Goal: Transaction & Acquisition: Purchase product/service

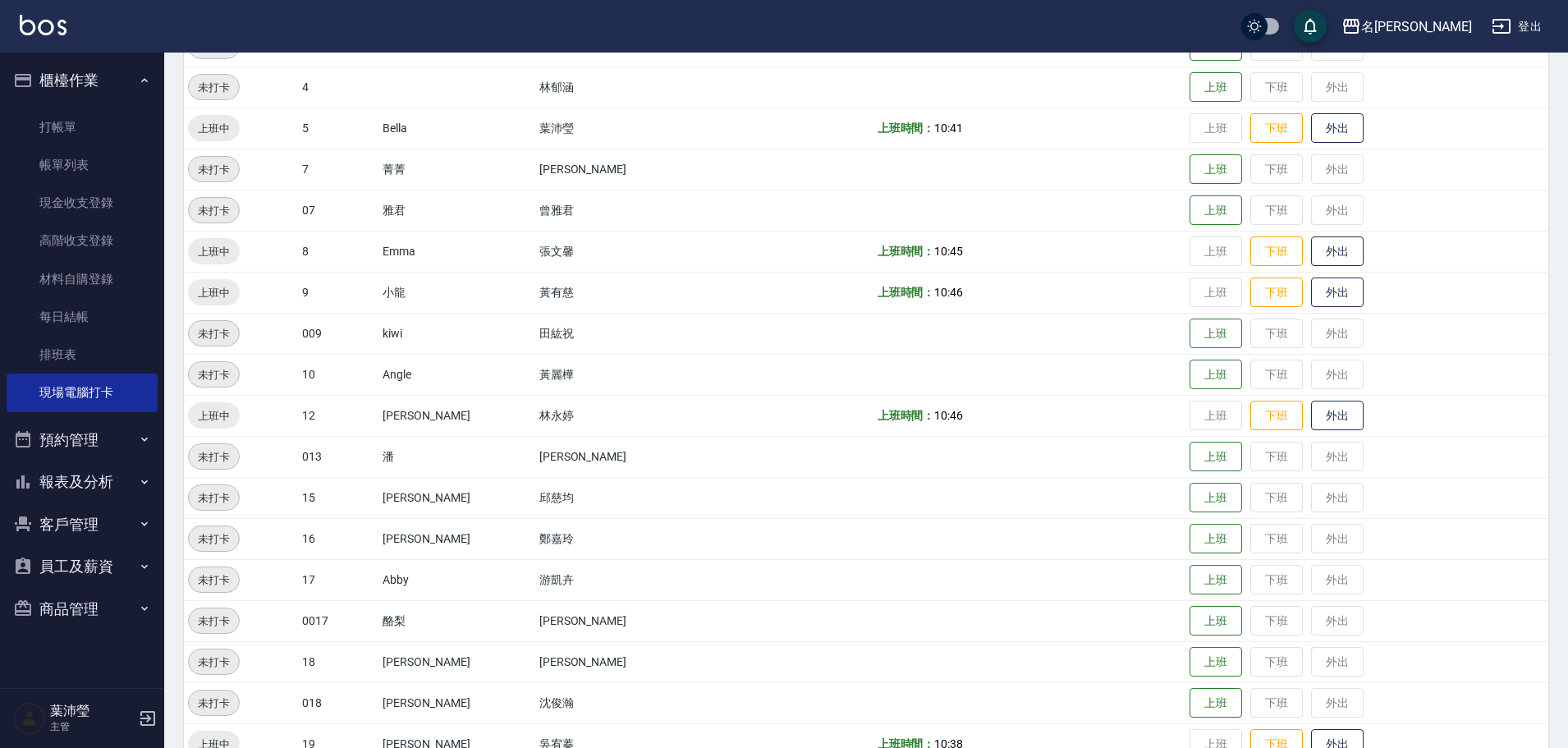
scroll to position [574, 0]
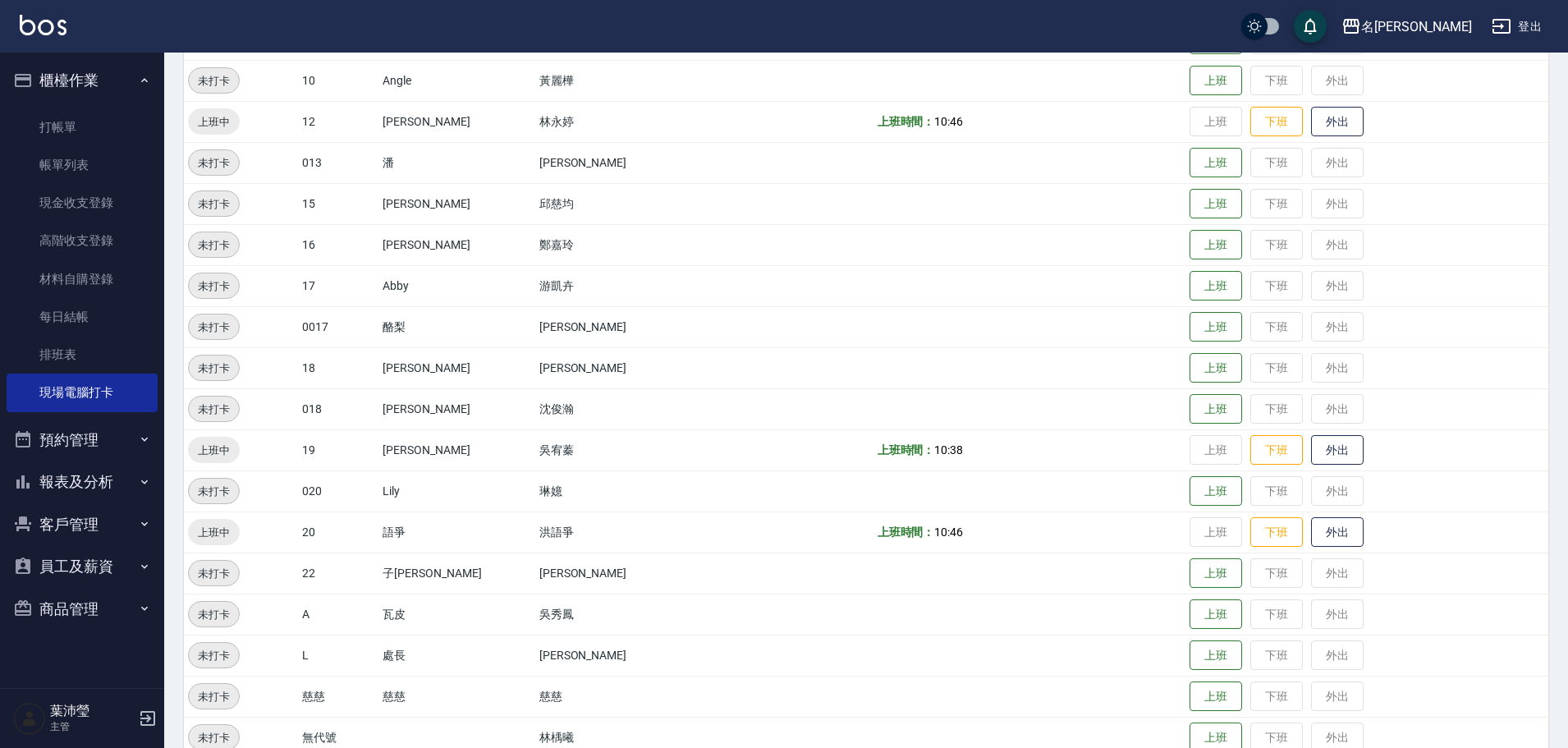
click at [74, 529] on button "客戶管理" at bounding box center [82, 524] width 151 height 42
click at [86, 559] on link "客戶列表" at bounding box center [82, 569] width 151 height 38
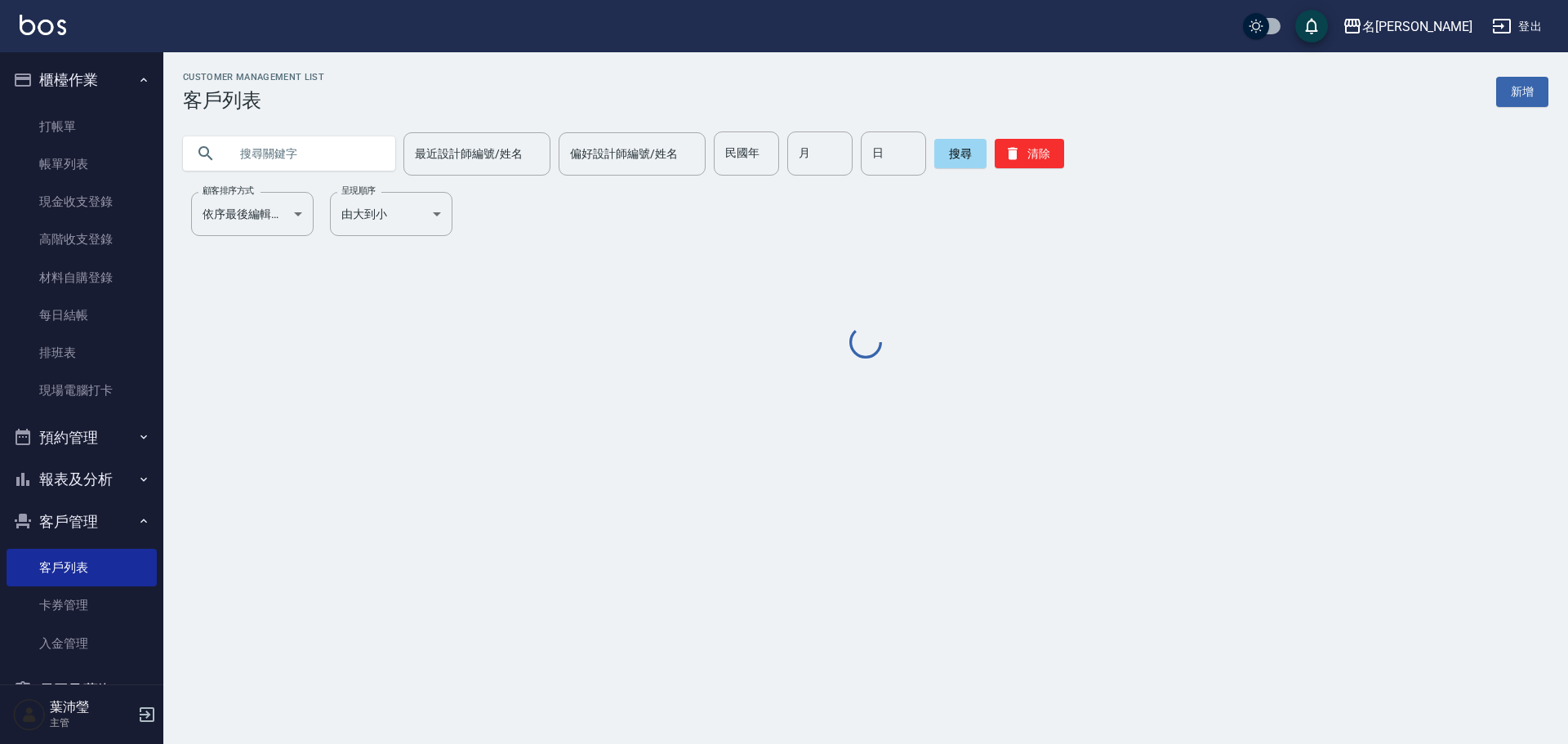
click at [322, 155] on input "text" at bounding box center [305, 154] width 154 height 44
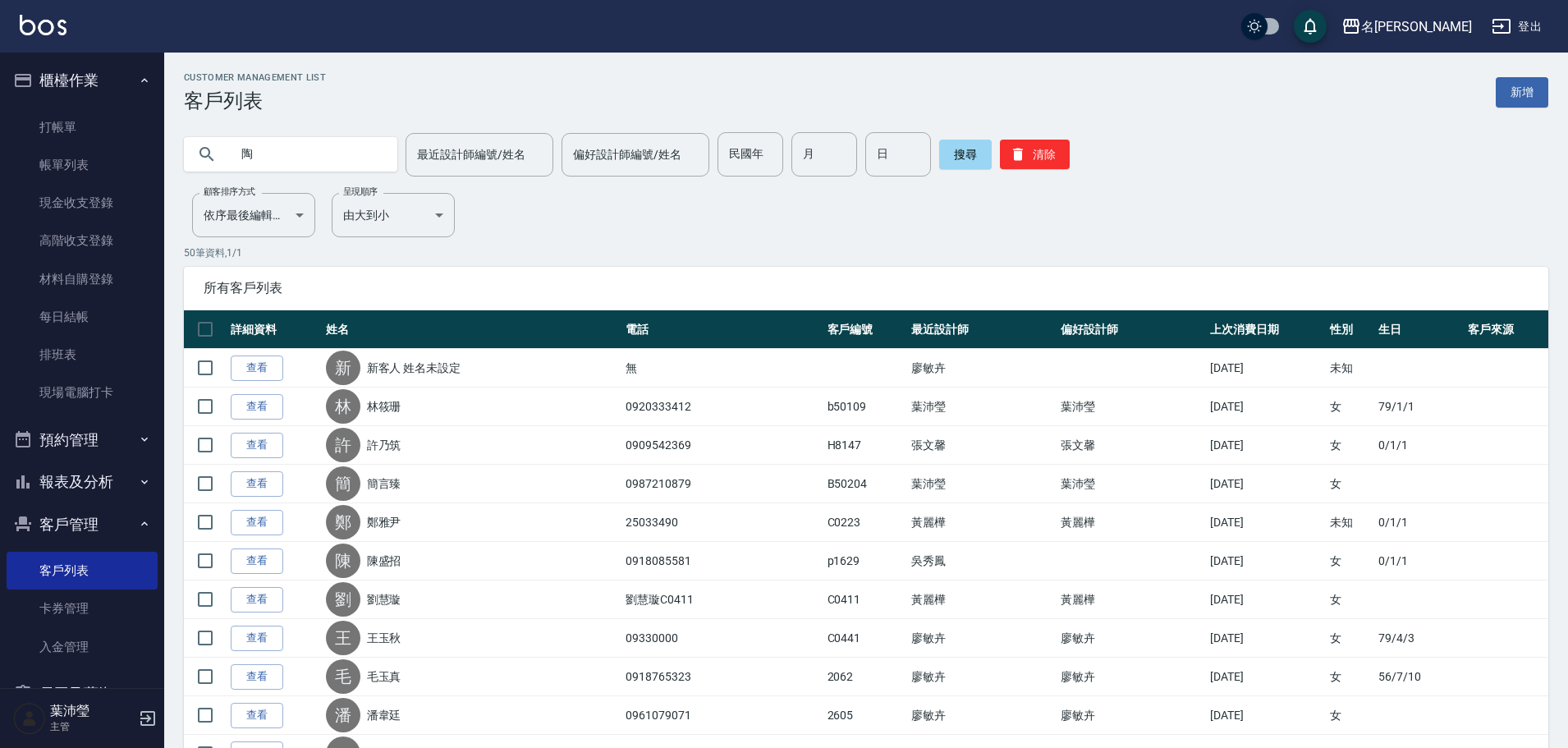
type input "陶"
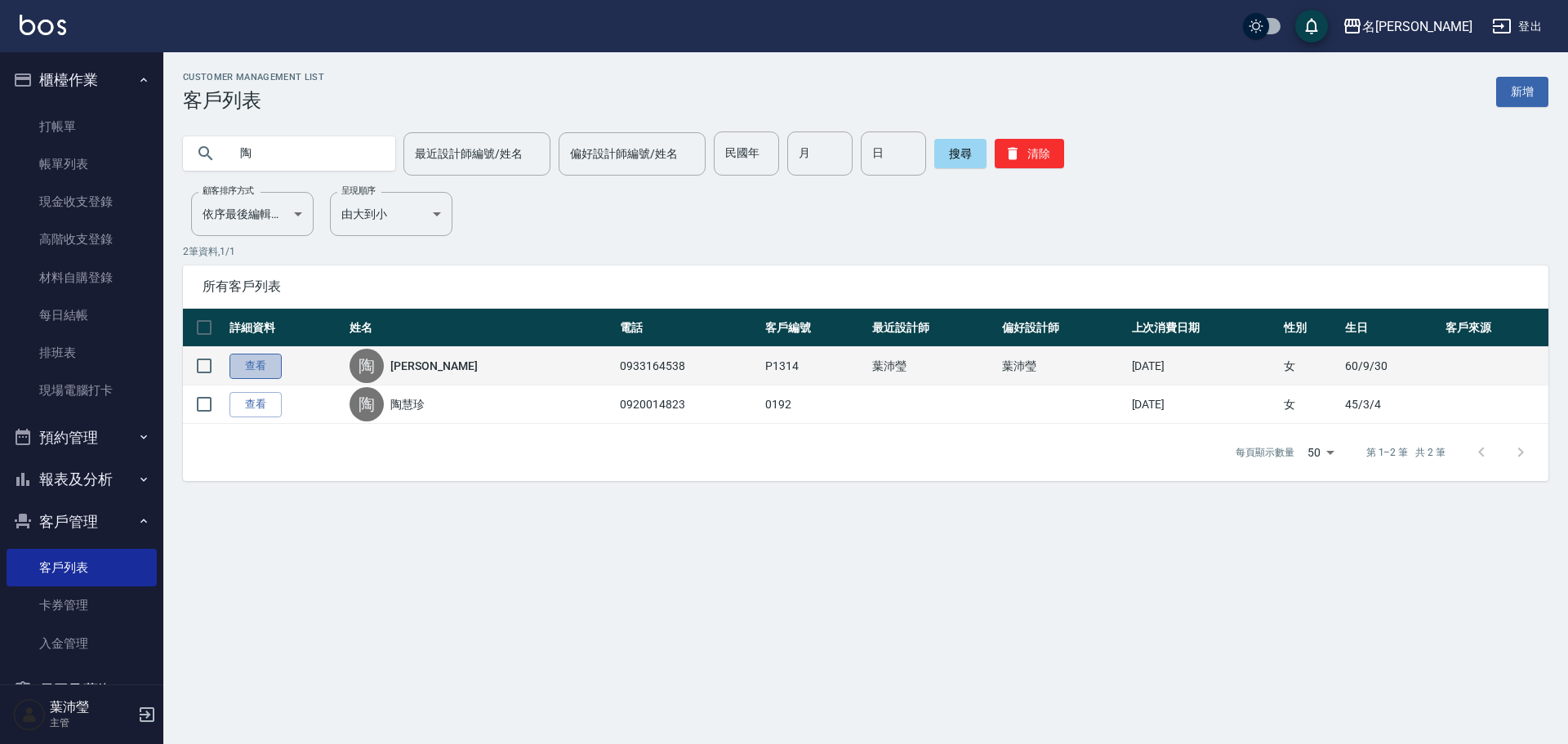
click at [258, 363] on link "查看" at bounding box center [255, 366] width 52 height 25
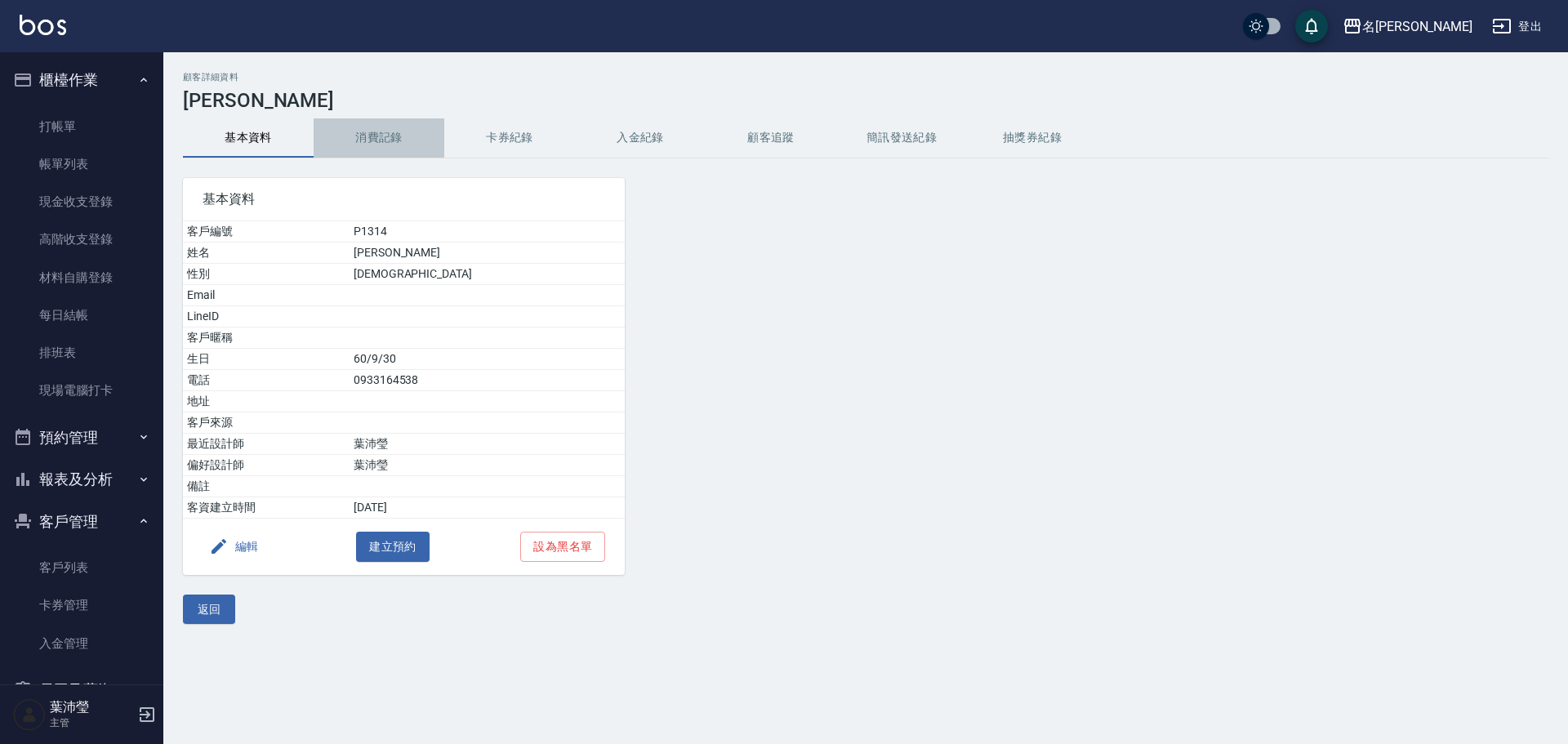
click at [379, 139] on button "消費記錄" at bounding box center [379, 137] width 131 height 39
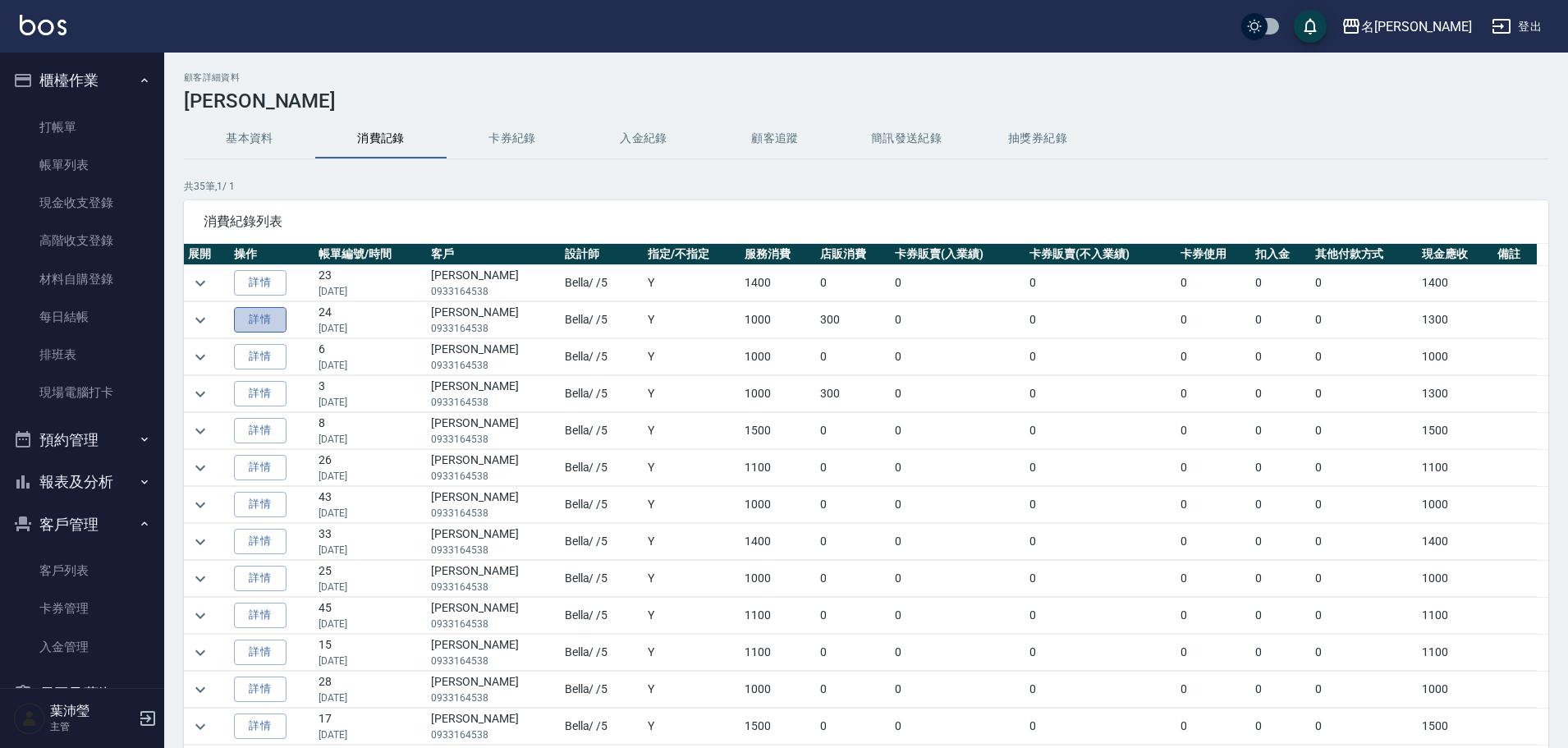
click at [271, 324] on link "詳情" at bounding box center [260, 319] width 52 height 25
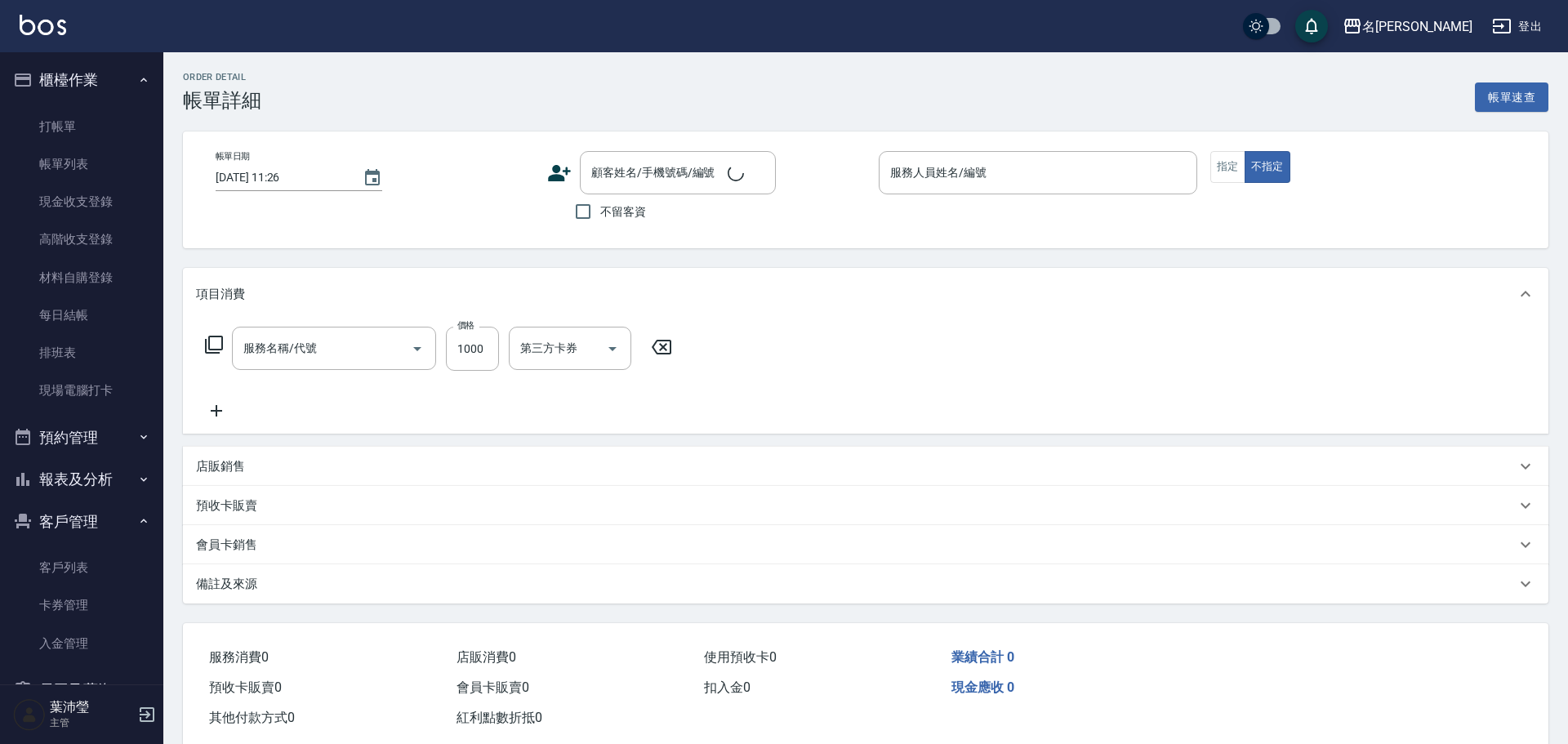
type input "[DATE] 17:59"
type input "Bella-5"
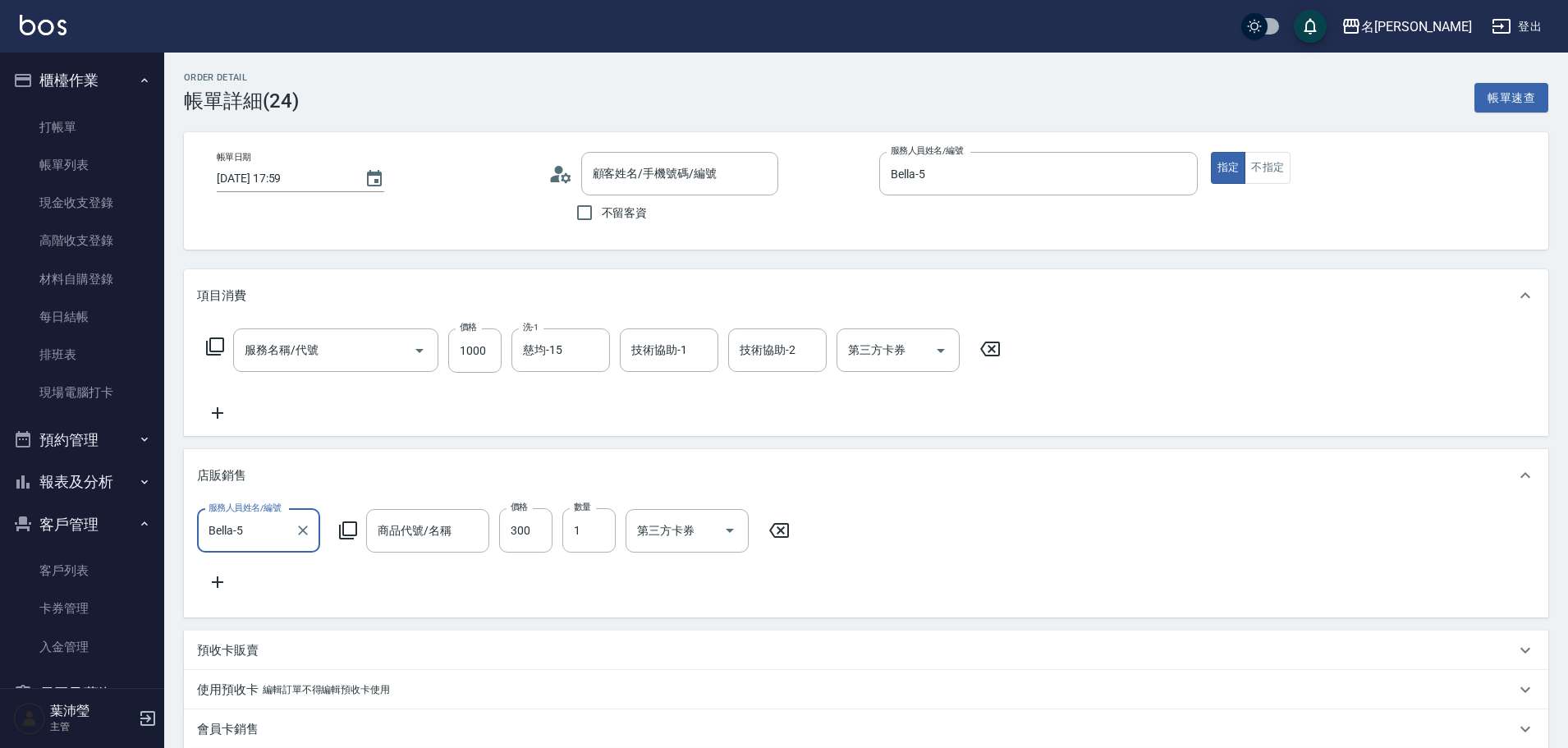
type input "染髮(401)"
type input "[PERSON_NAME]/0933164538/P1314"
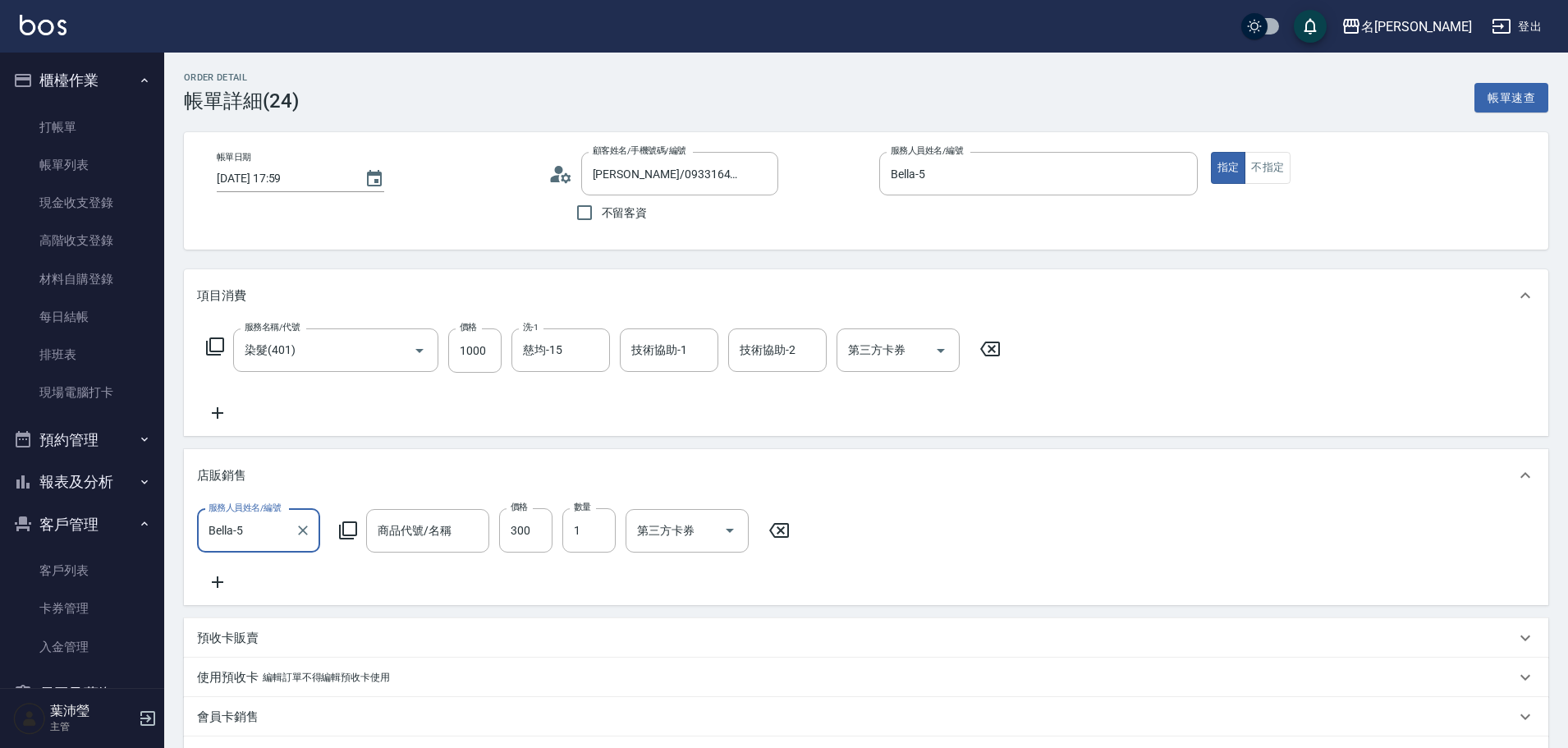
type input "威娜-歌蒂新"
click at [141, 114] on link "打帳單" at bounding box center [82, 126] width 151 height 38
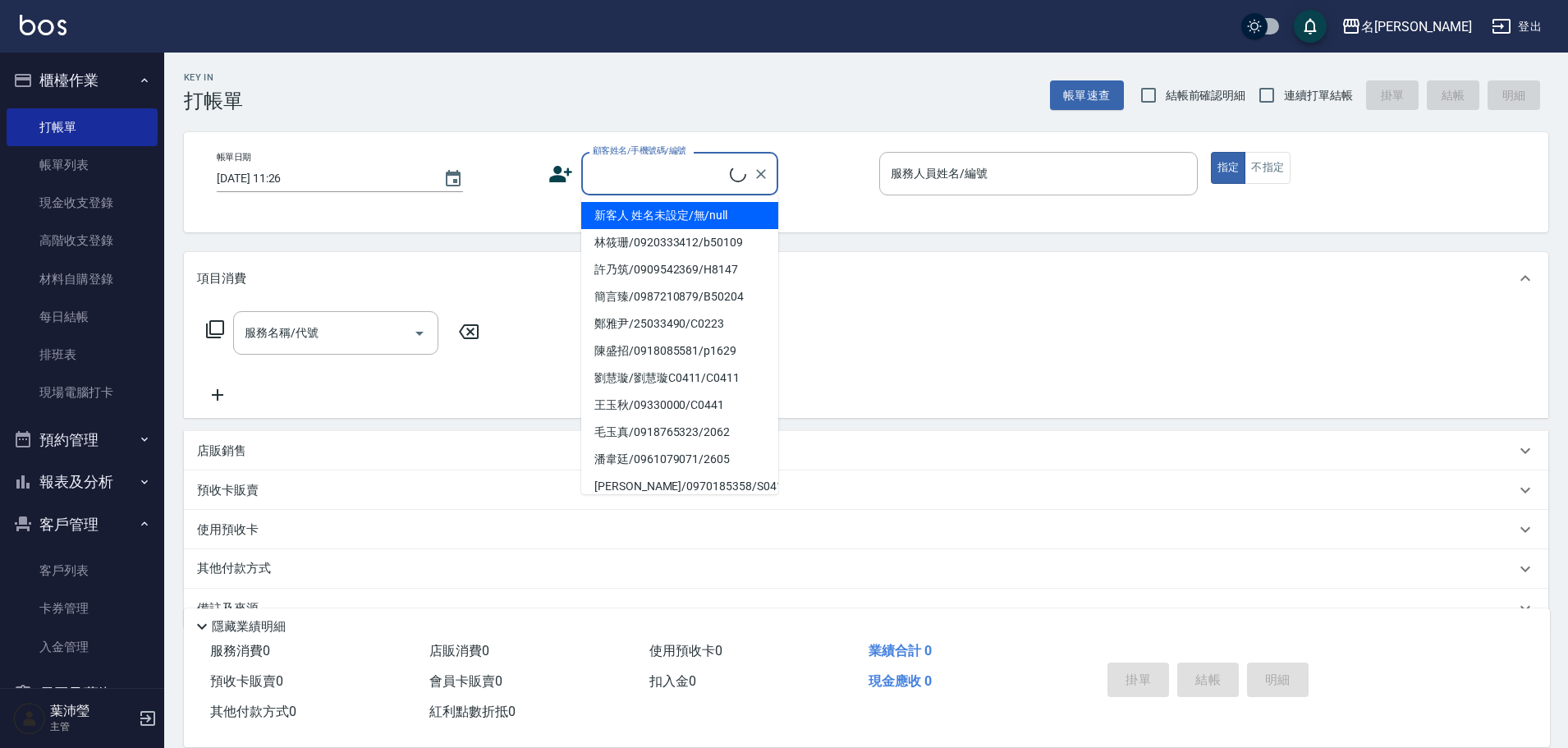
click at [622, 179] on input "顧客姓名/手機號碼/編號" at bounding box center [659, 174] width 141 height 29
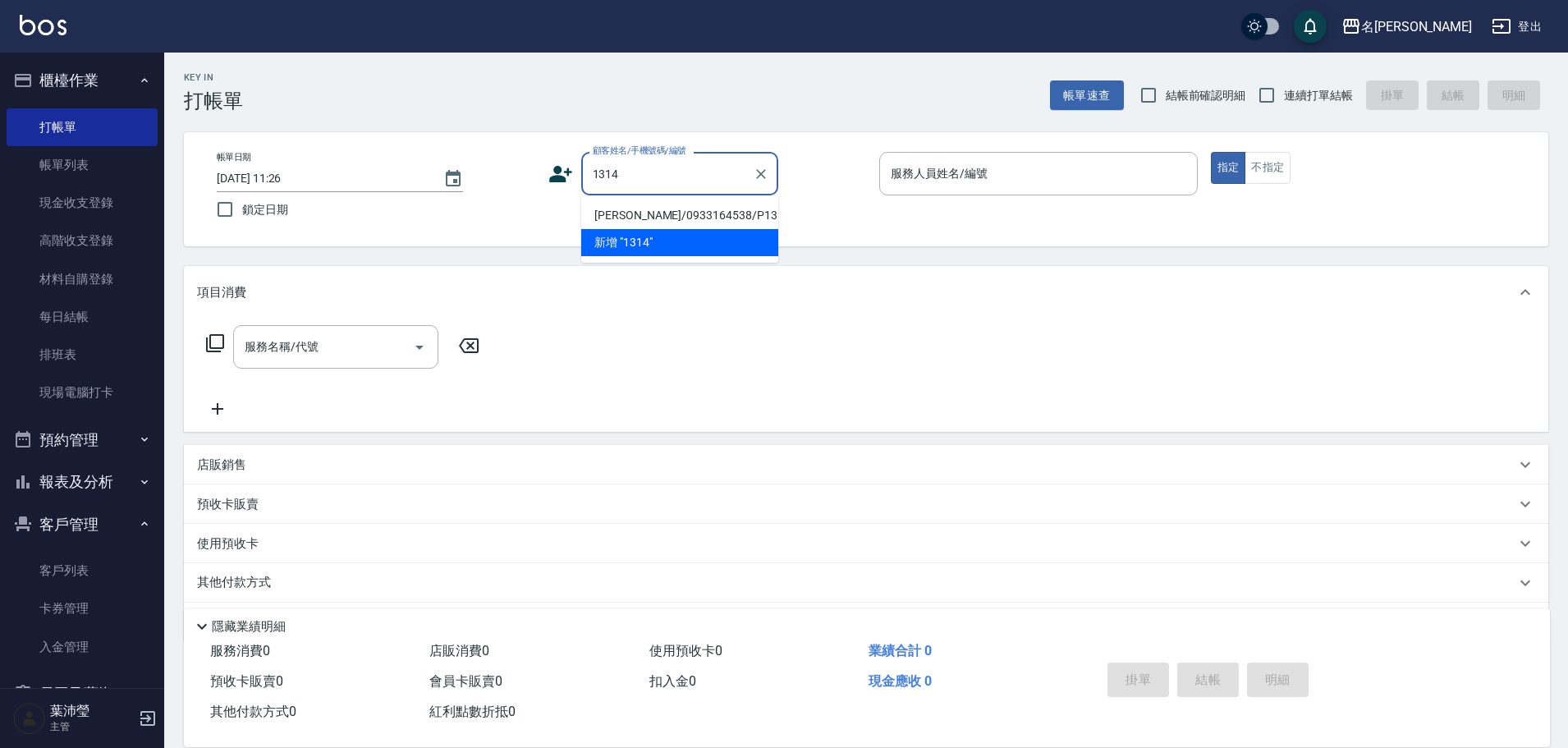
click at [632, 206] on li "[PERSON_NAME]/0933164538/P1314" at bounding box center [680, 215] width 197 height 27
type input "[PERSON_NAME]/0933164538/P1314"
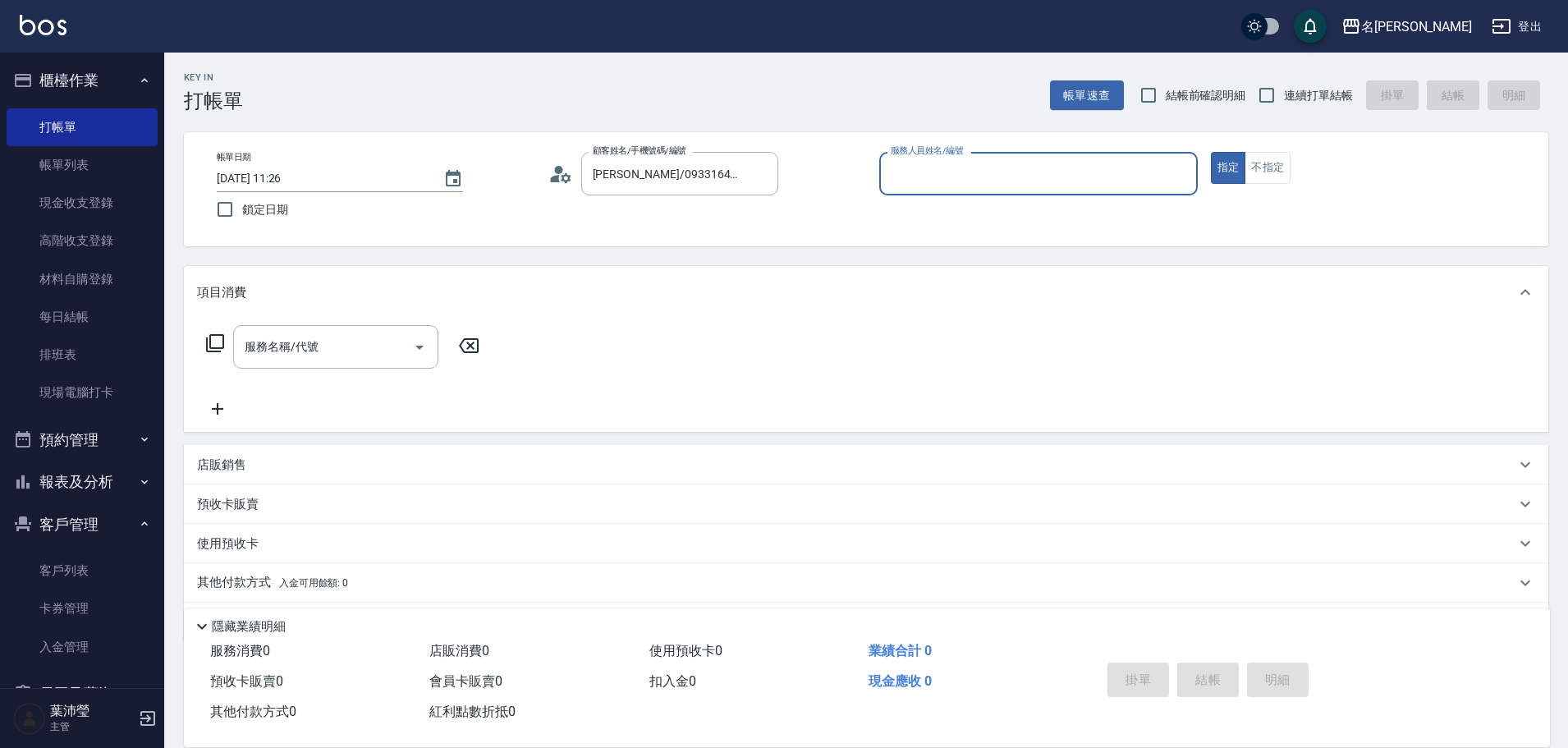
type input "Bella-5"
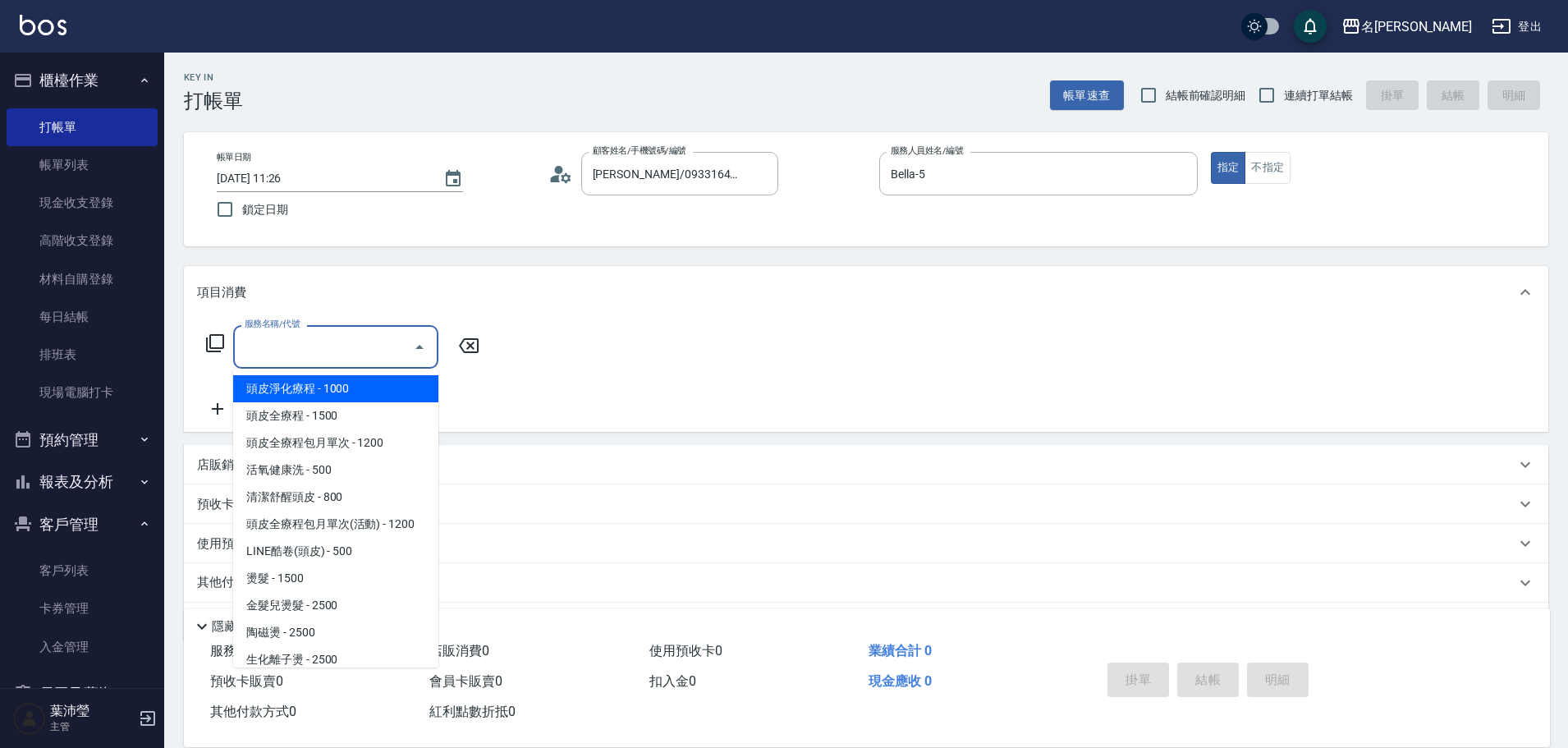
click at [370, 356] on input "服務名稱/代號" at bounding box center [323, 346] width 166 height 29
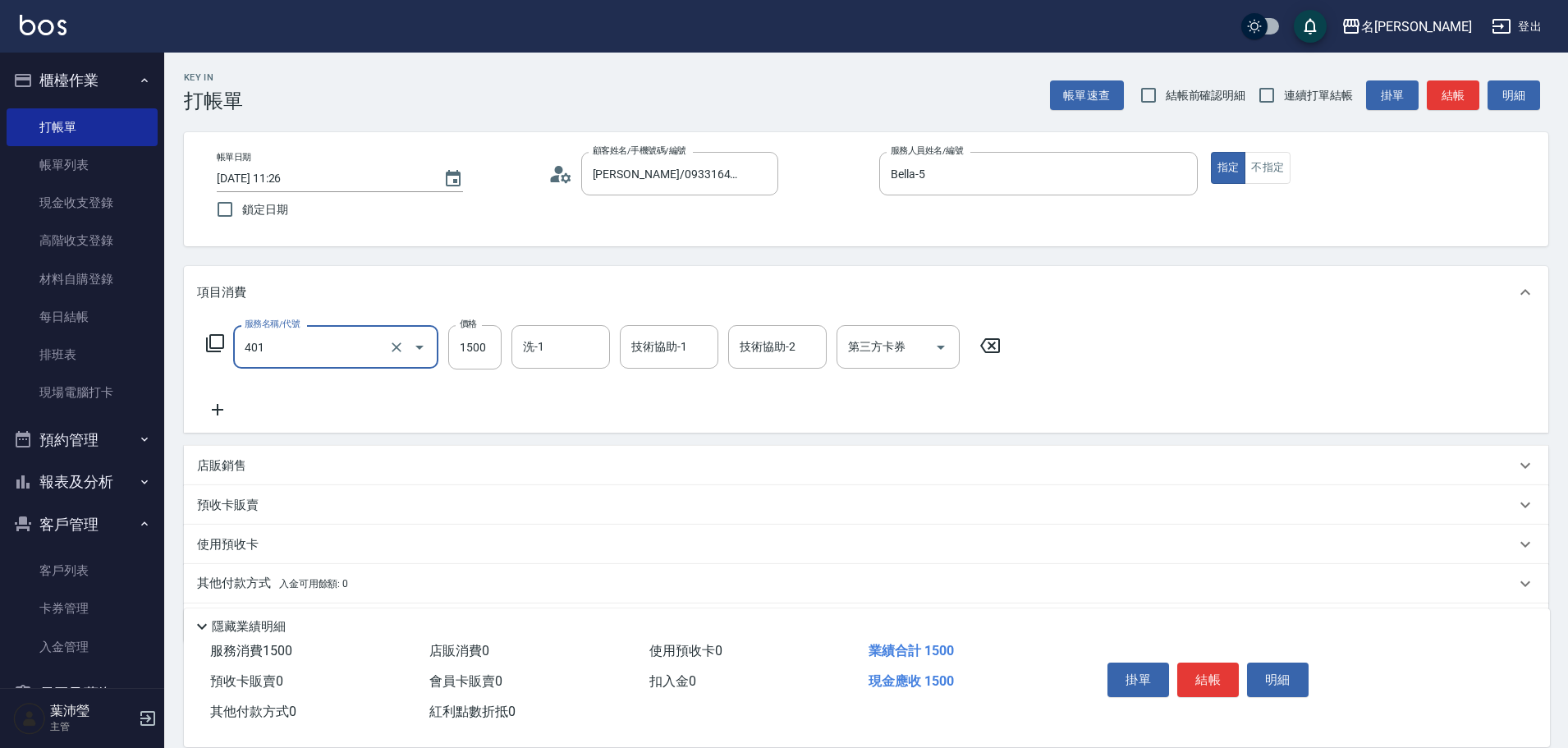
type input "染髮(401)"
click at [466, 337] on input "1500" at bounding box center [474, 347] width 53 height 44
drag, startPoint x: 489, startPoint y: 350, endPoint x: 447, endPoint y: 336, distance: 44.3
click at [453, 338] on input "11500" at bounding box center [474, 347] width 53 height 44
type input "1000"
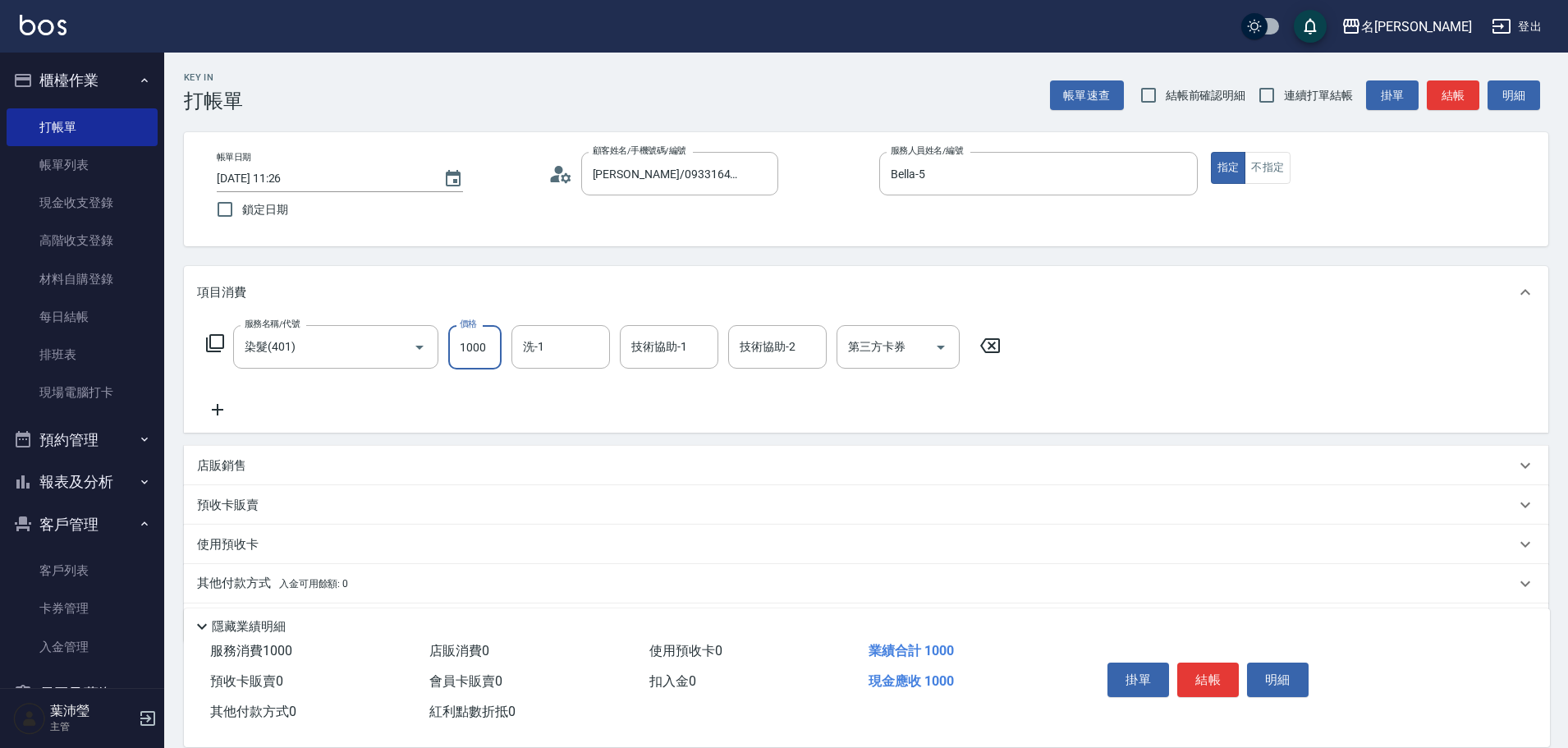
click at [235, 463] on p "店販銷售" at bounding box center [221, 466] width 49 height 17
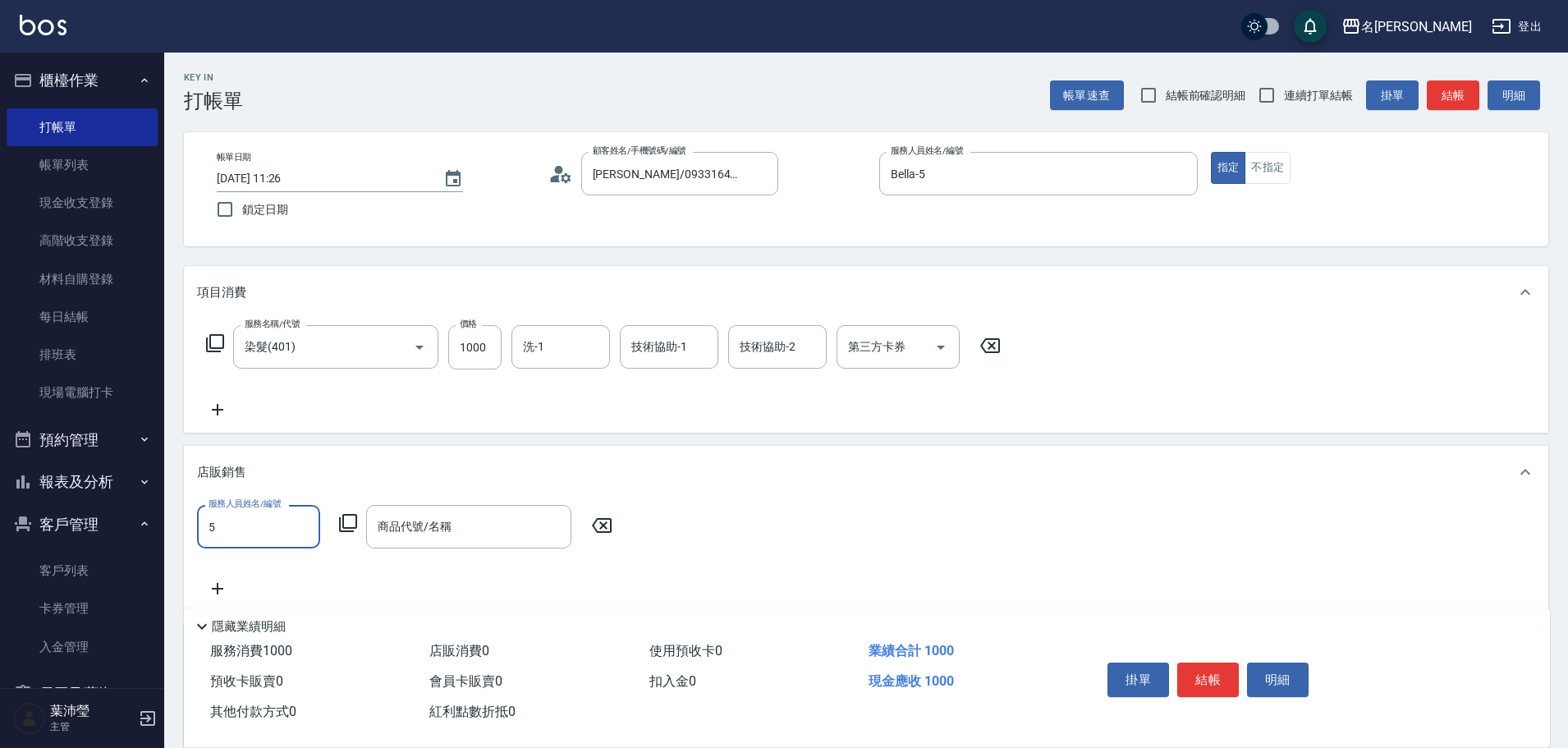
type input "Bella-5"
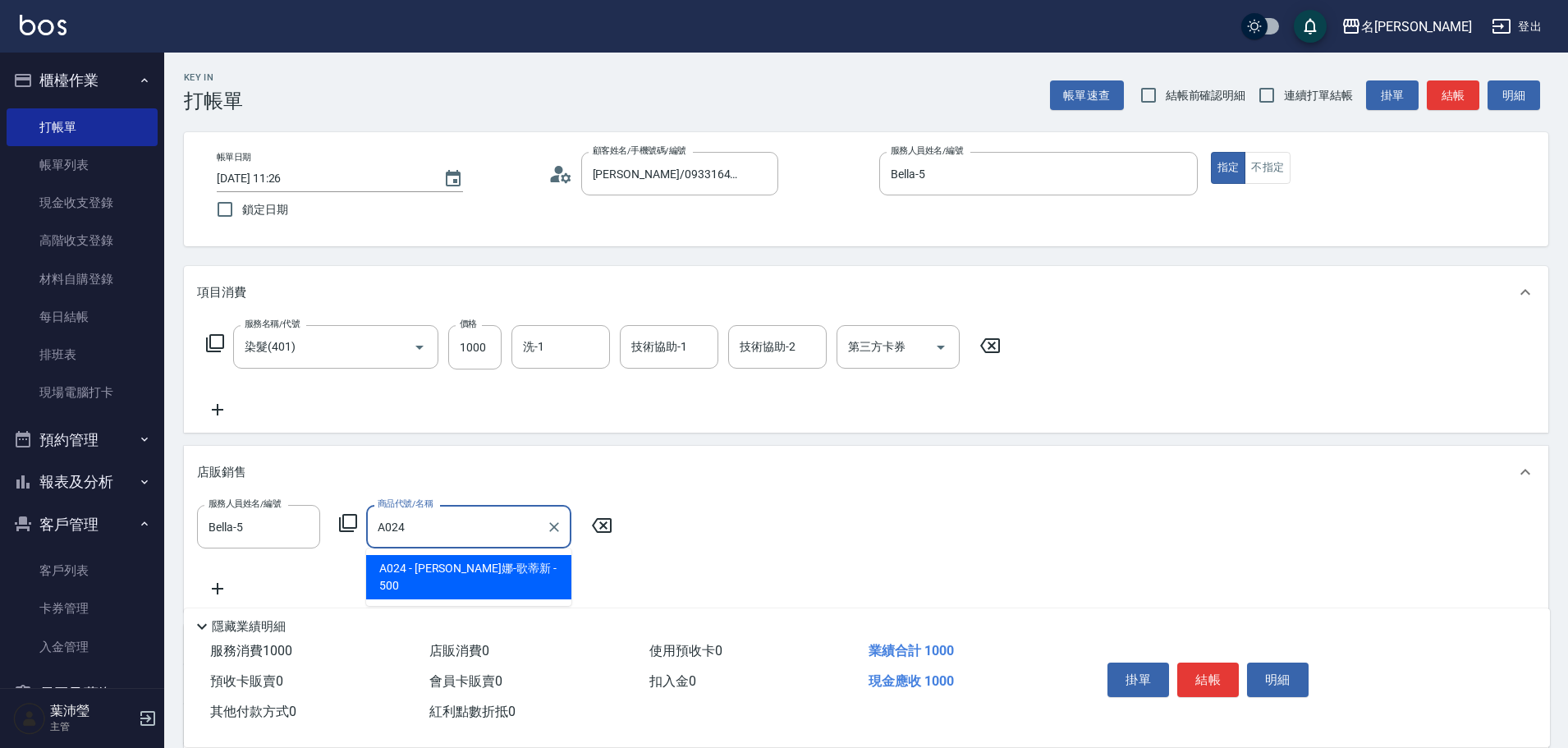
type input "威娜-歌蒂新"
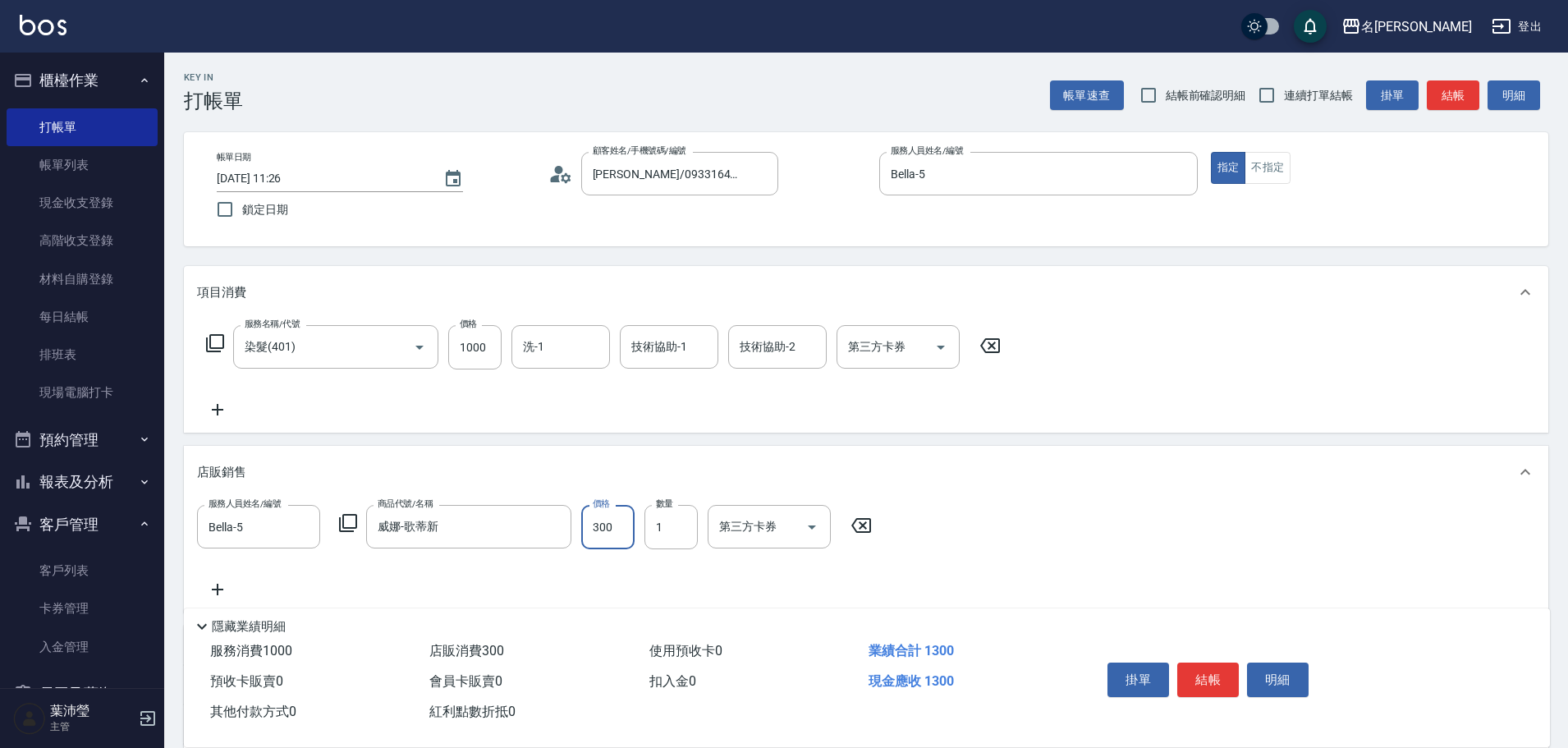
type input "300"
click at [1443, 94] on button "結帳" at bounding box center [1453, 95] width 52 height 30
